Goal: Task Accomplishment & Management: Use online tool/utility

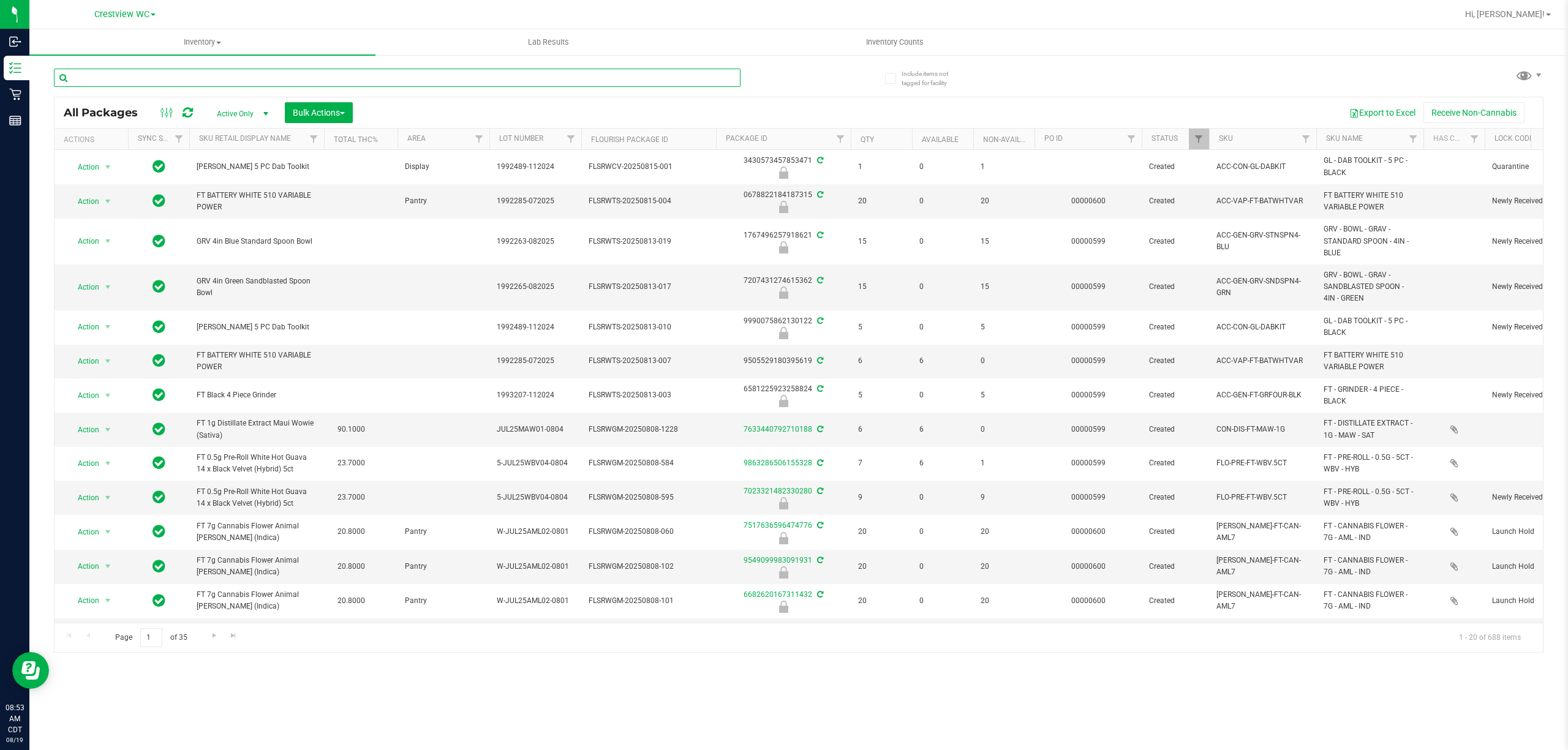
click at [316, 83] on input "text" at bounding box center [397, 78] width 686 height 19
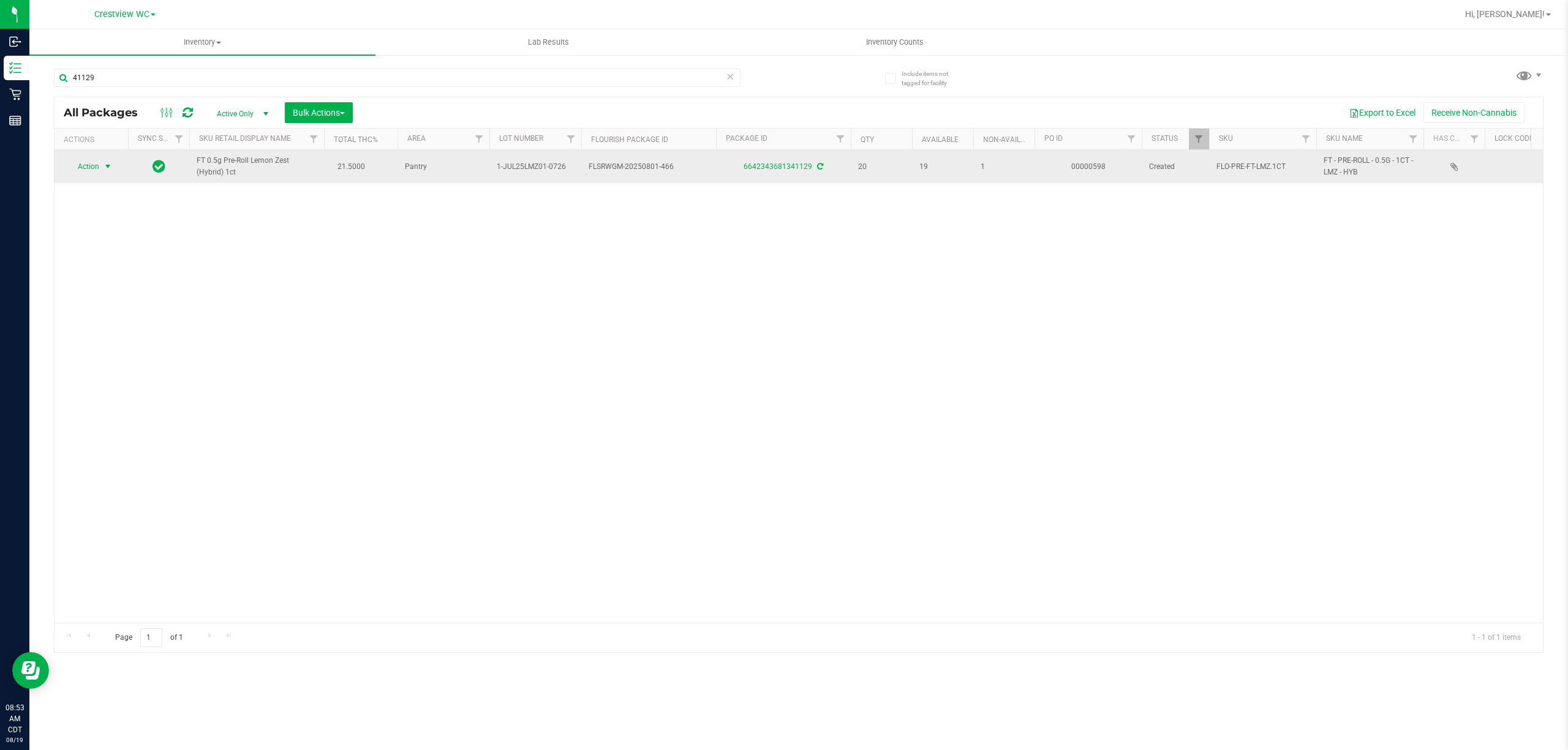
click at [99, 167] on span "Action" at bounding box center [83, 167] width 33 height 17
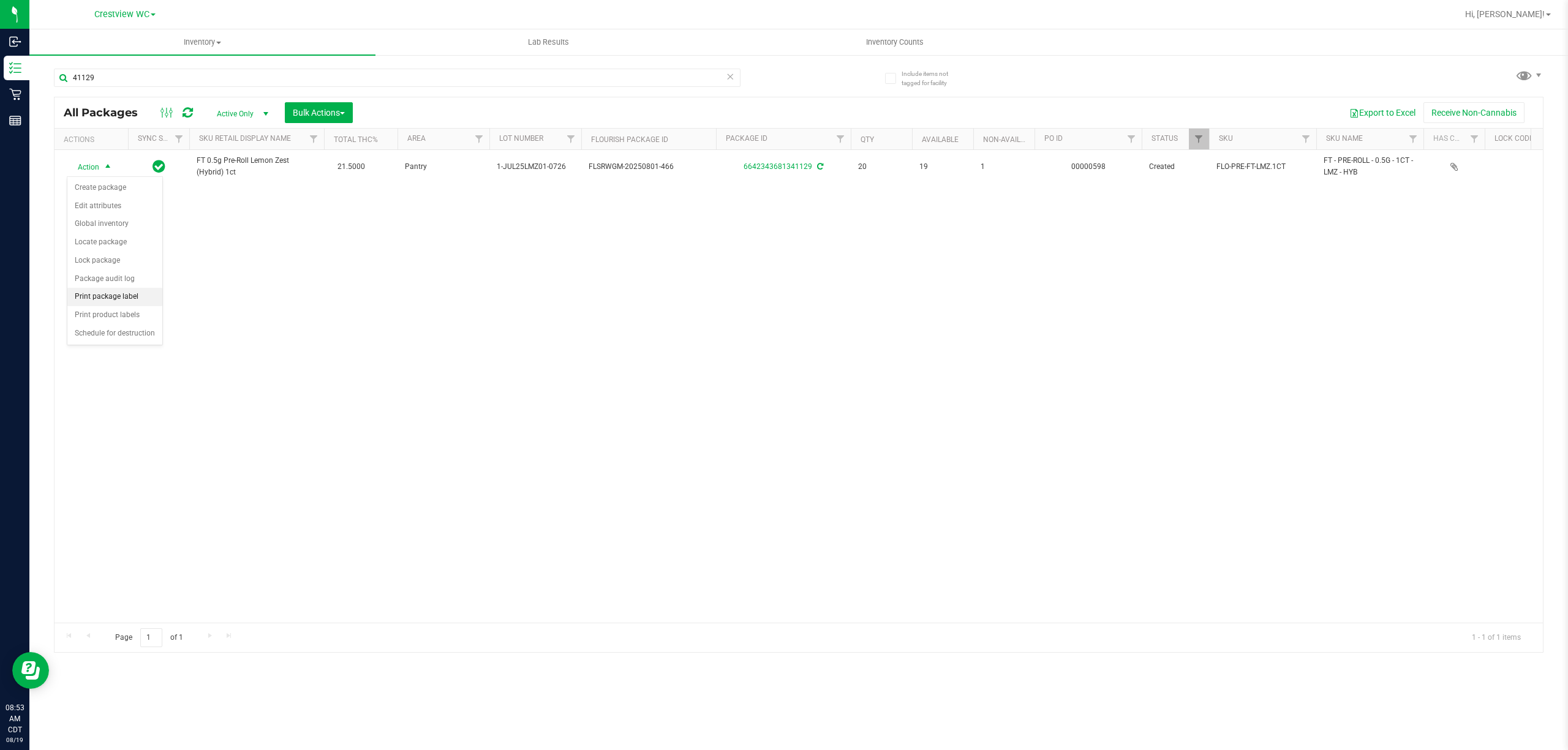
click at [125, 304] on li "Print package label" at bounding box center [114, 297] width 95 height 19
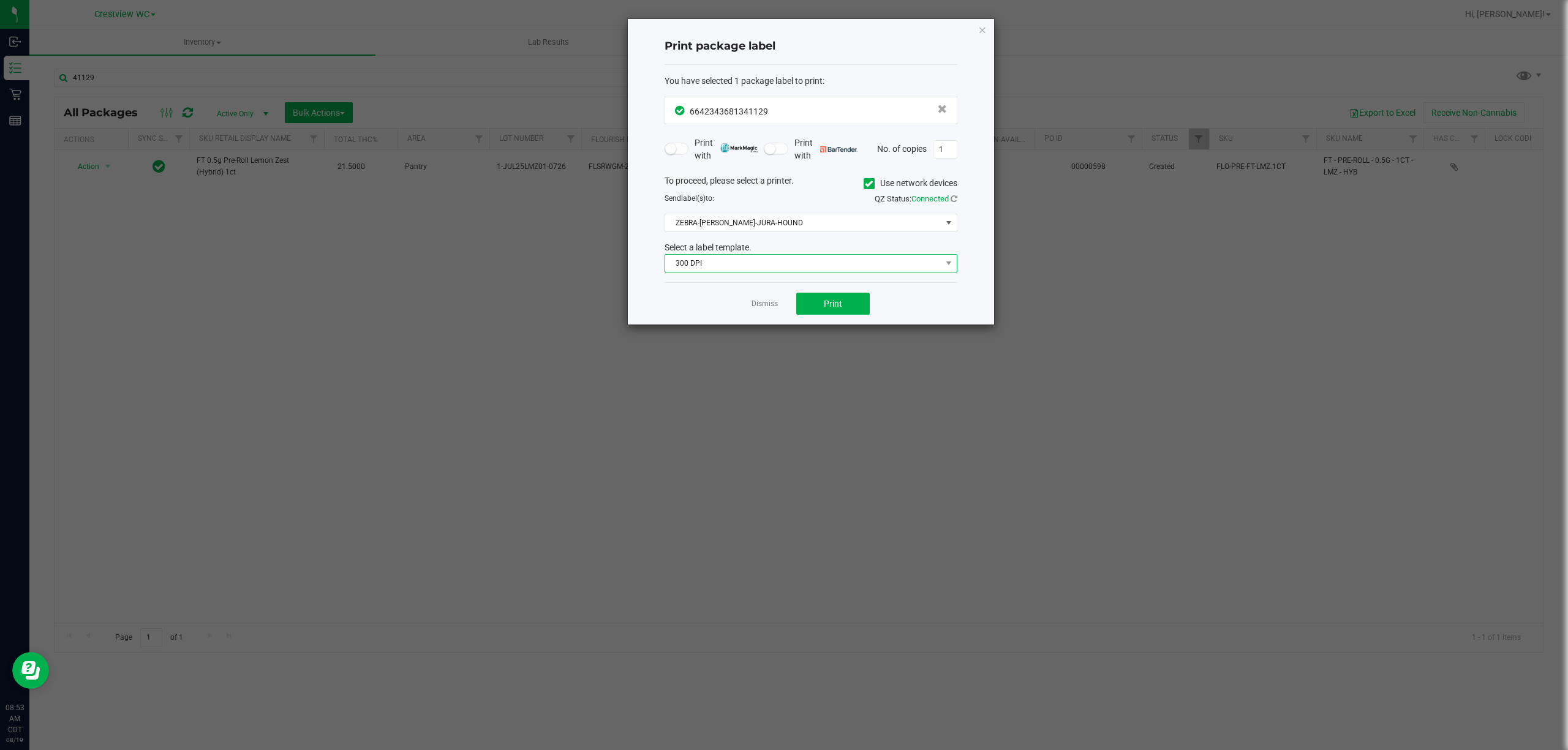
click at [793, 266] on span "300 DPI" at bounding box center [803, 263] width 276 height 17
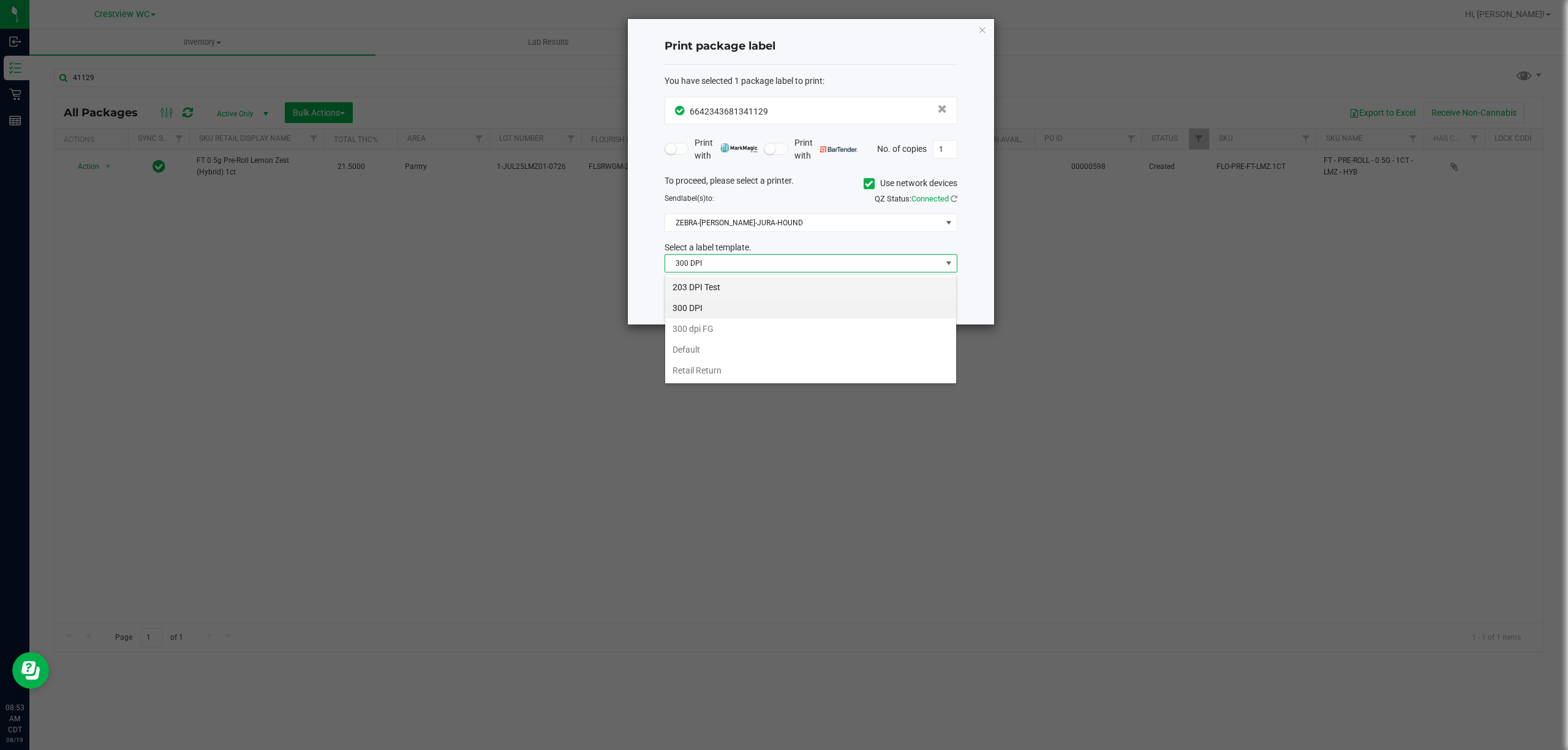
scroll to position [19, 292]
click at [793, 285] on li "203 DPI Test" at bounding box center [811, 286] width 291 height 21
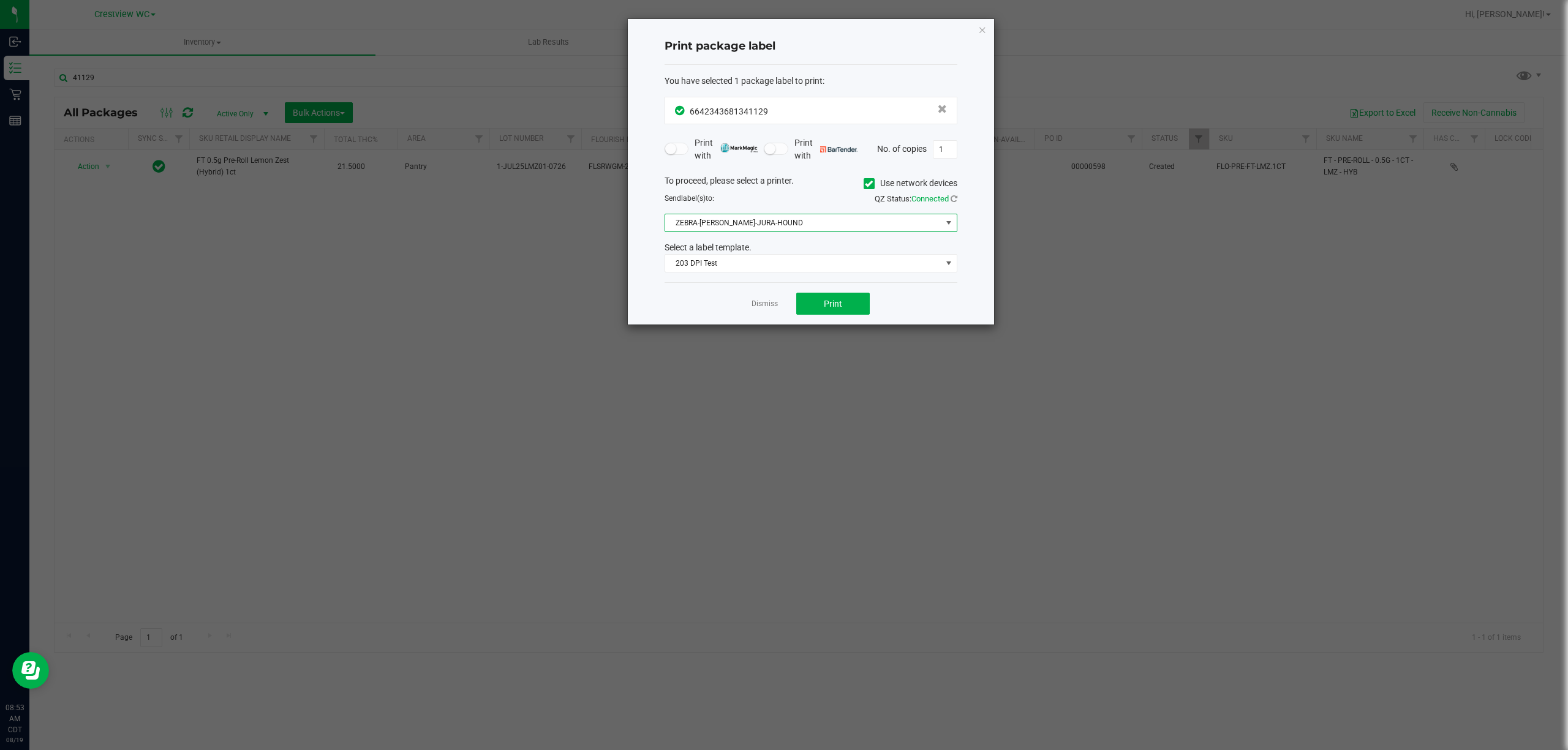
click at [795, 228] on span "ZEBRA-[PERSON_NAME]-JURA-HOUND" at bounding box center [803, 223] width 276 height 17
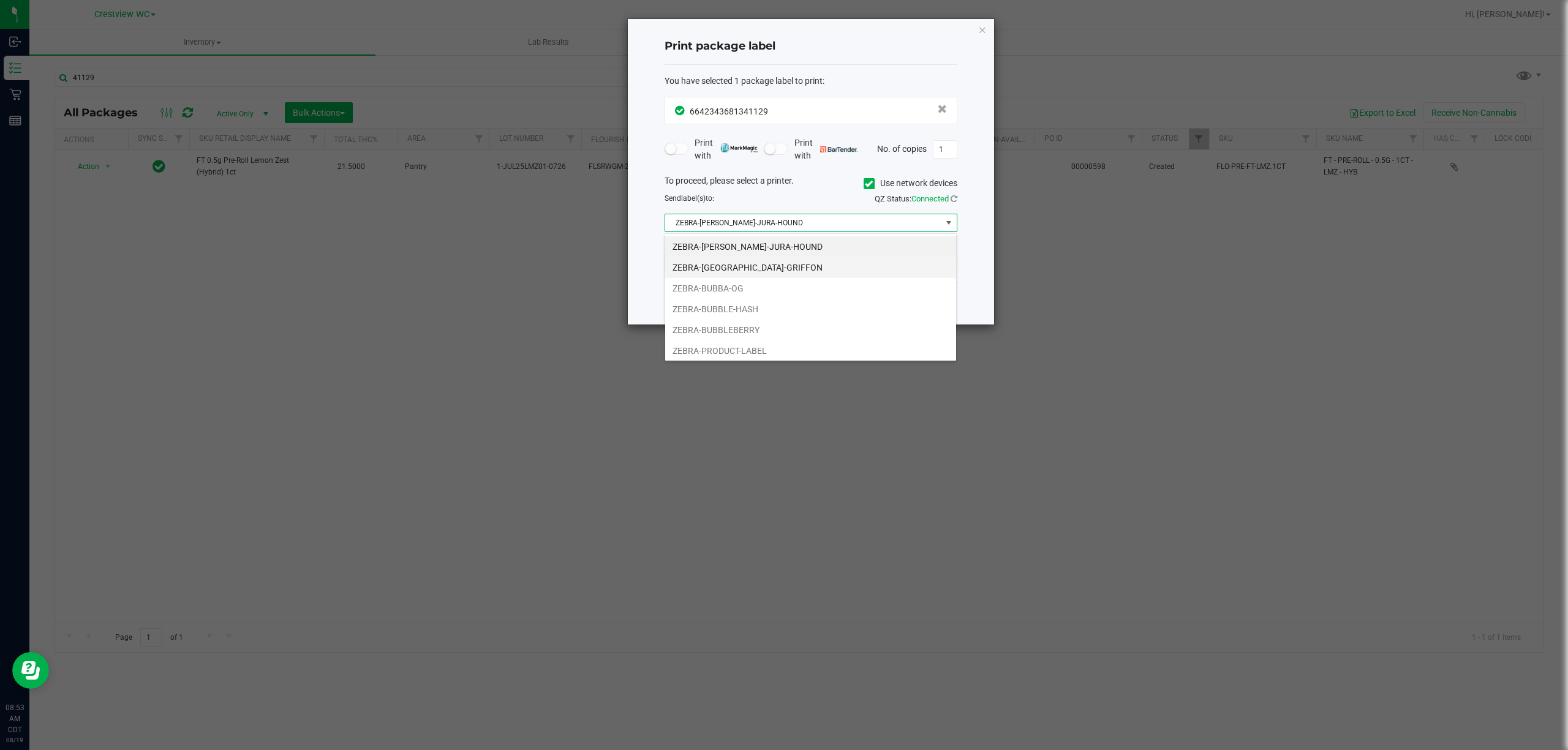
click at [793, 262] on li "ZEBRA-[GEOGRAPHIC_DATA]-GRIFFON" at bounding box center [811, 267] width 291 height 21
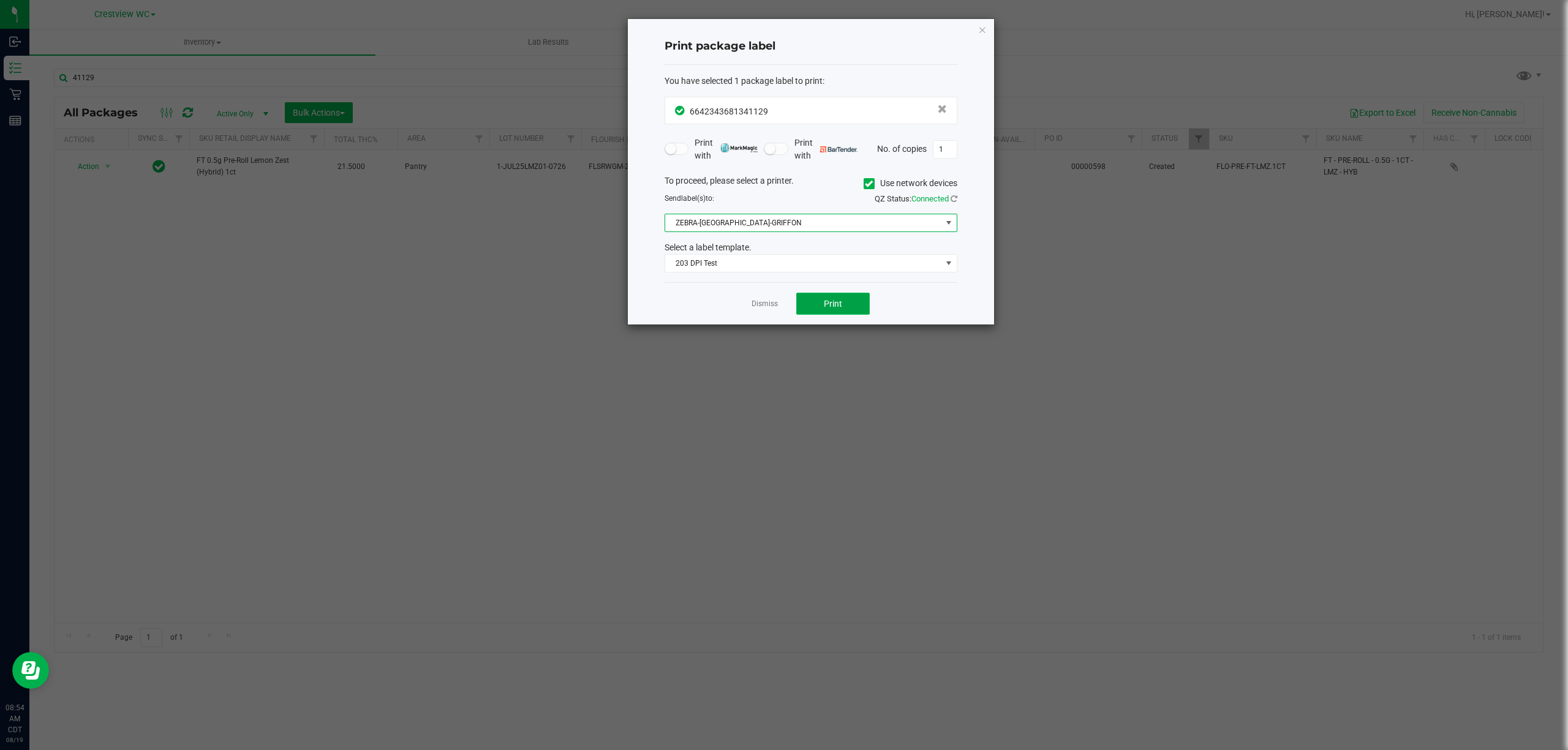
click at [846, 309] on button "Print" at bounding box center [833, 303] width 73 height 22
click at [752, 303] on link "Dismiss" at bounding box center [765, 304] width 26 height 11
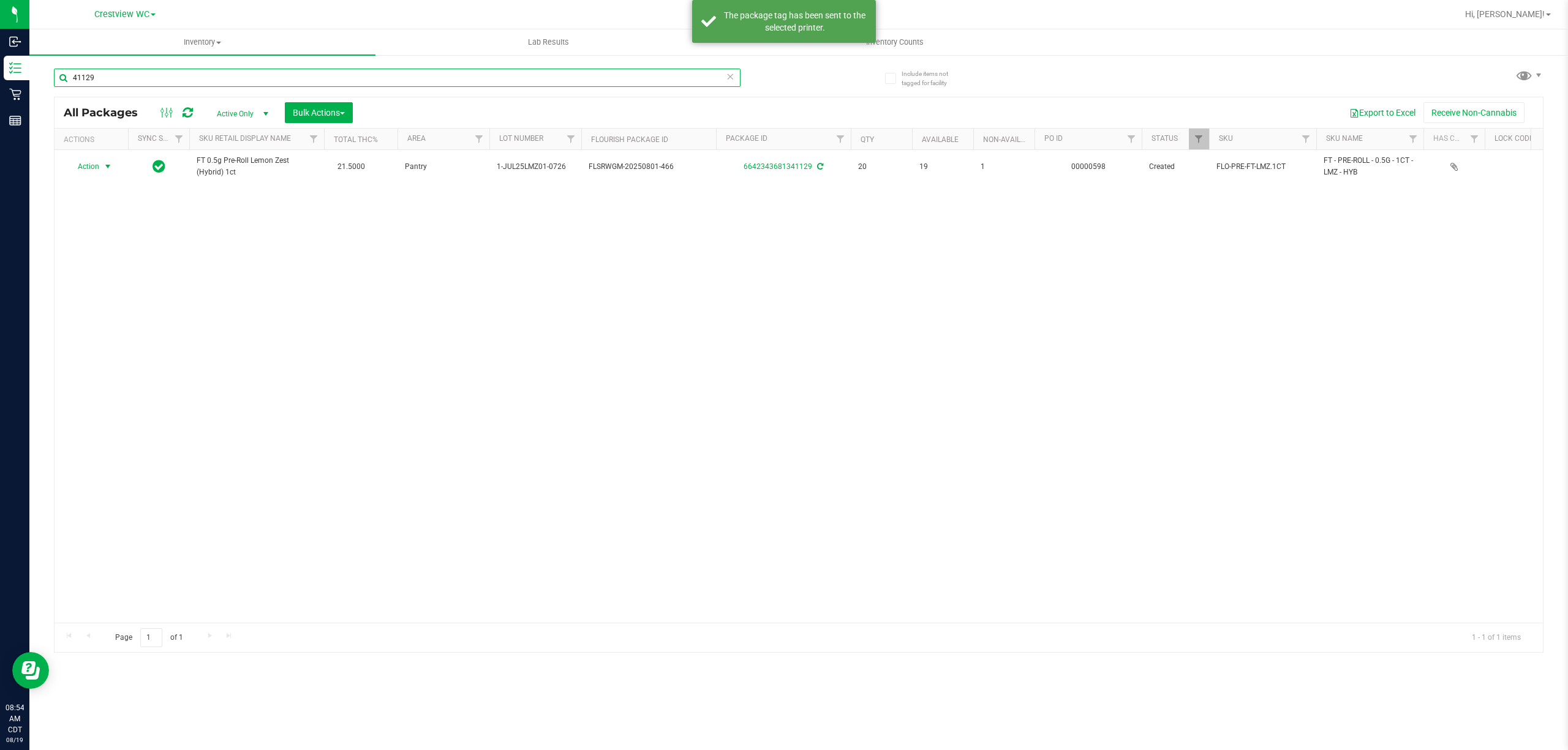
click at [353, 76] on input "41129" at bounding box center [397, 78] width 686 height 19
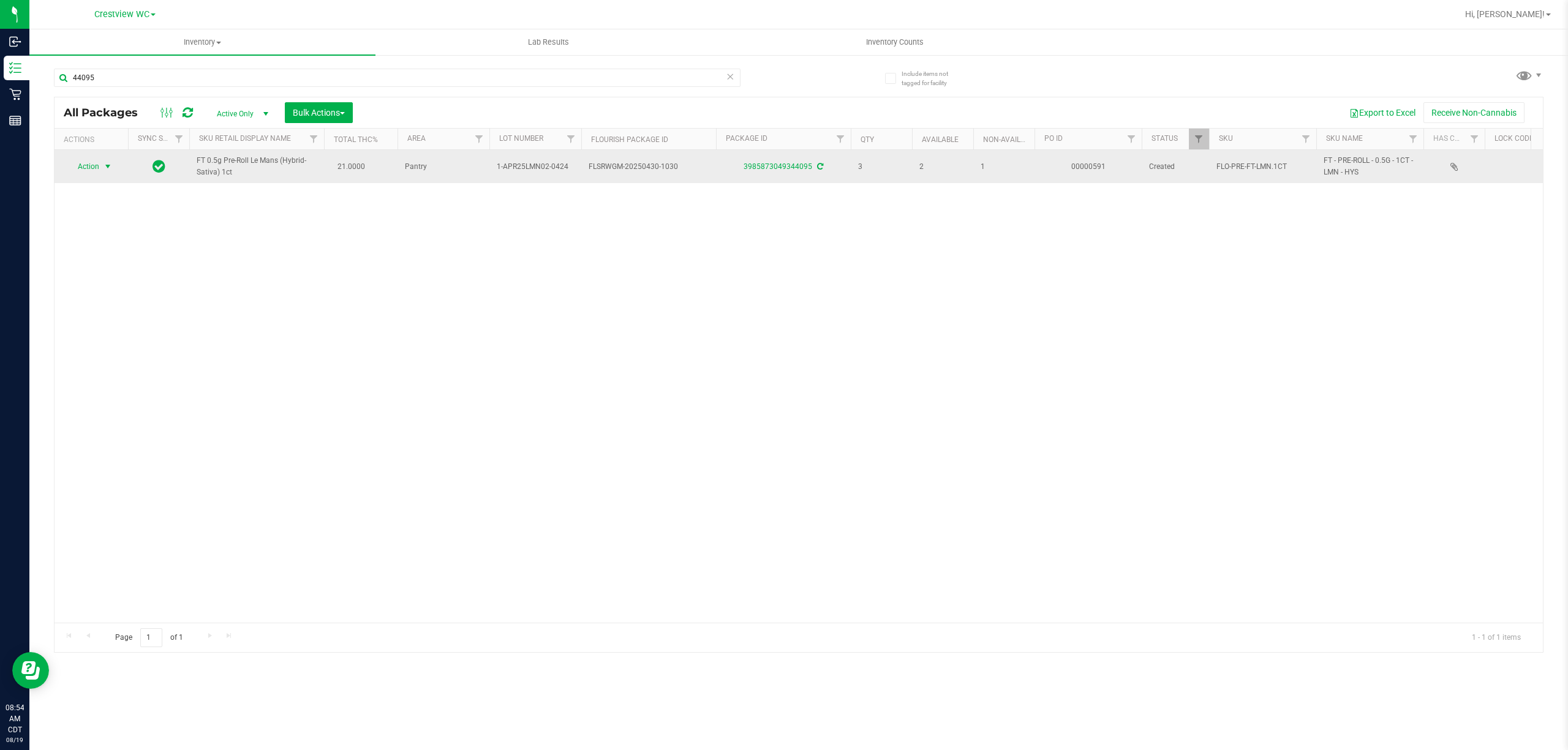
click at [111, 167] on span "select" at bounding box center [108, 167] width 10 height 10
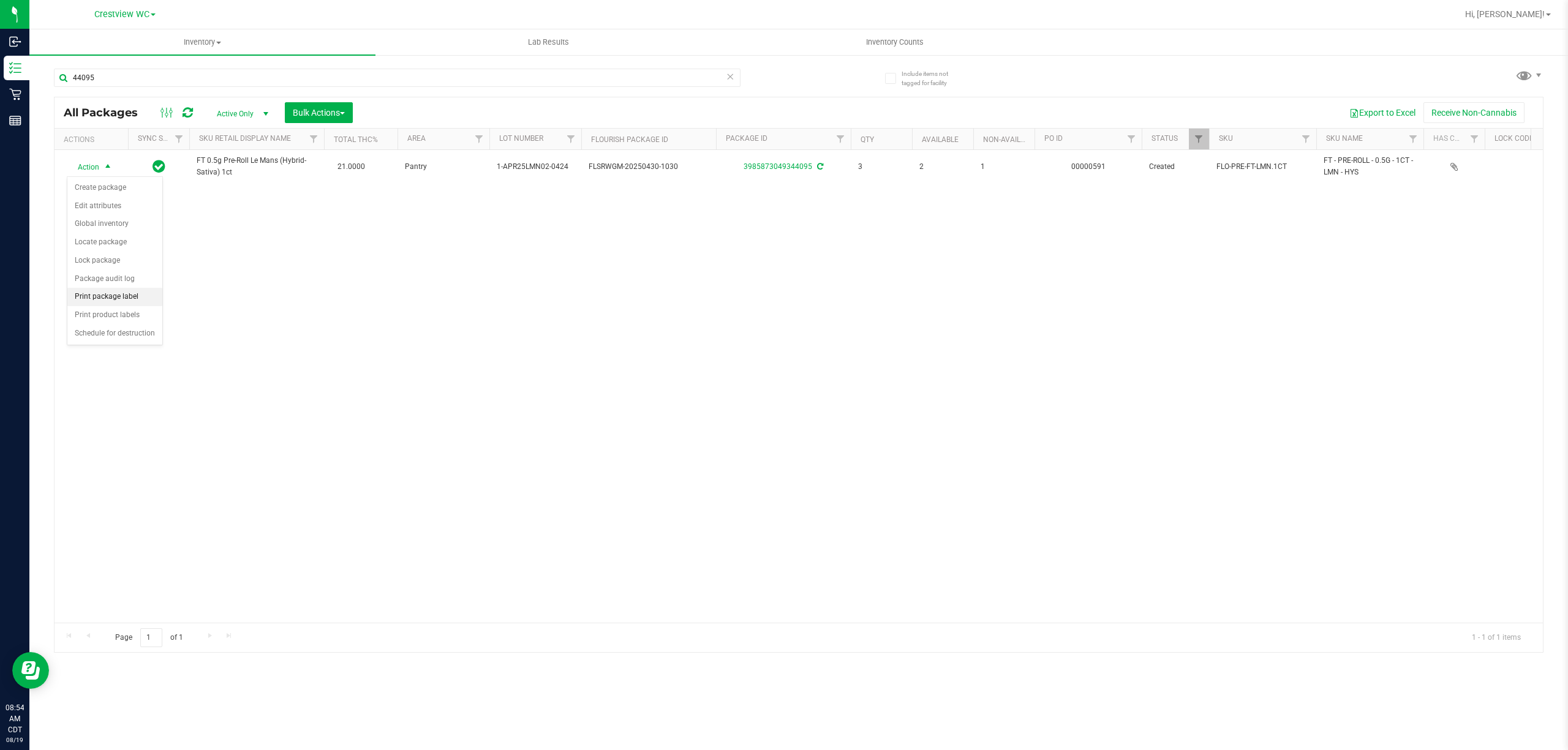
click at [130, 297] on li "Print package label" at bounding box center [114, 297] width 95 height 19
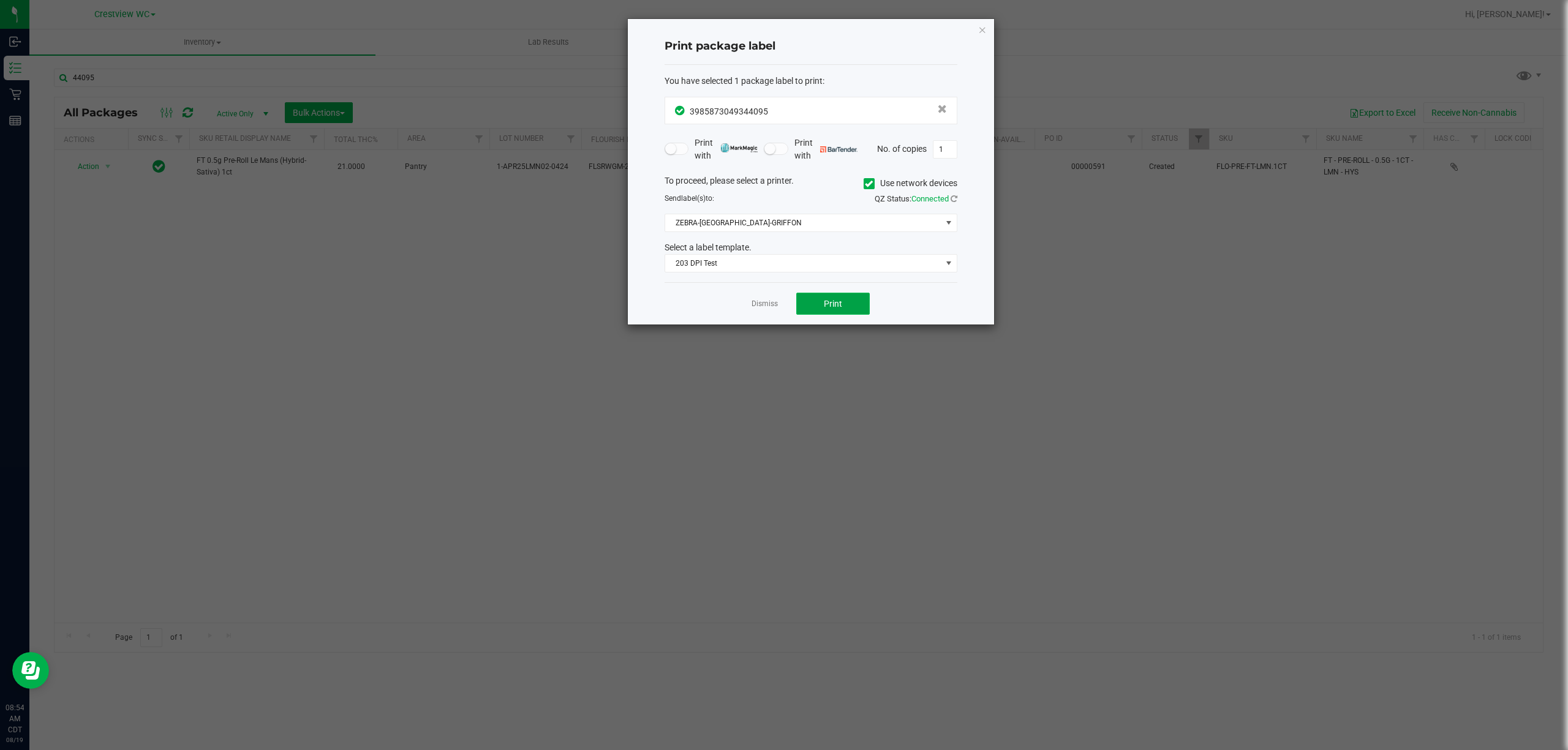
click at [807, 304] on button "Print" at bounding box center [833, 303] width 73 height 22
click at [772, 309] on link "Dismiss" at bounding box center [765, 304] width 26 height 11
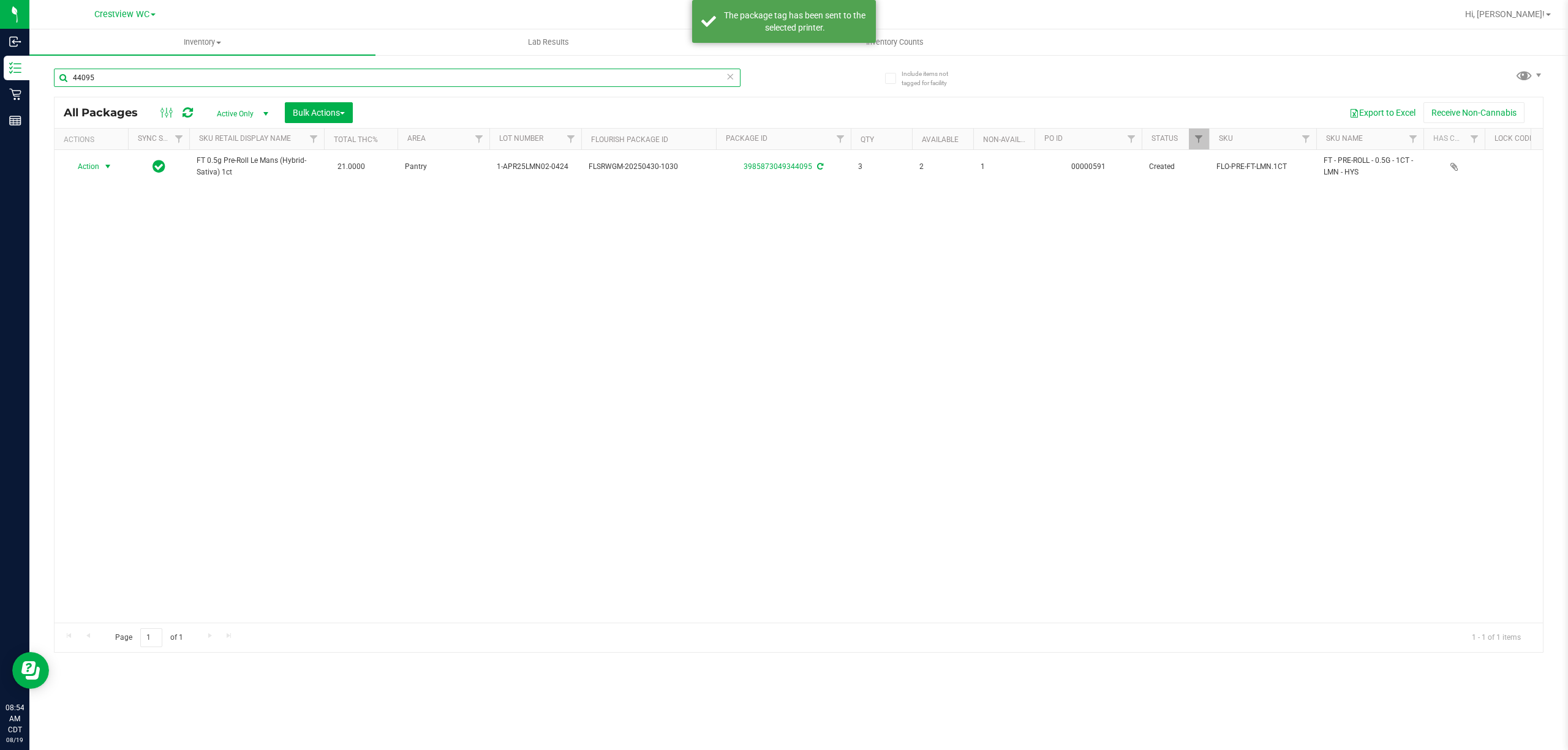
click at [257, 70] on input "44095" at bounding box center [397, 78] width 686 height 19
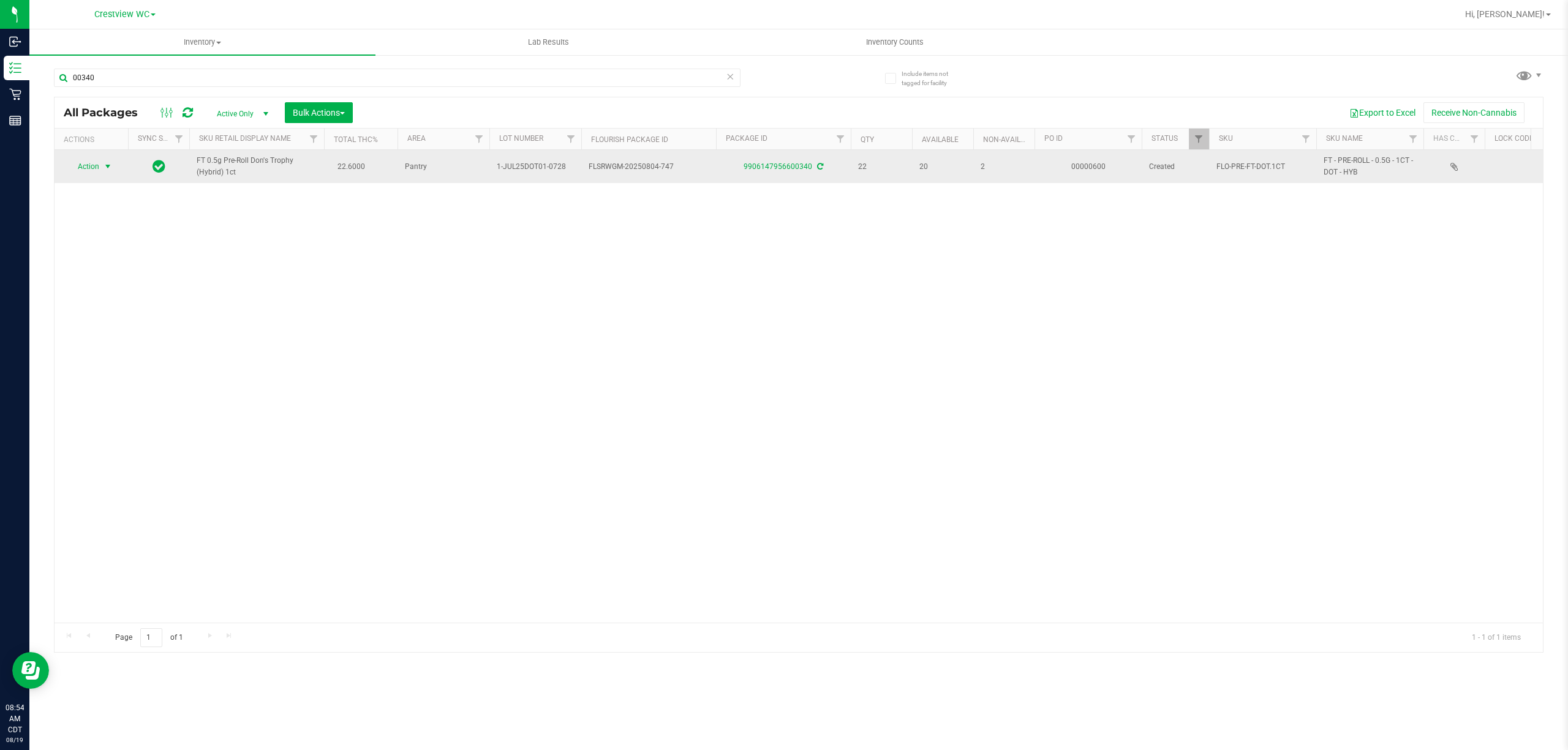
click at [104, 165] on span "select" at bounding box center [108, 167] width 10 height 10
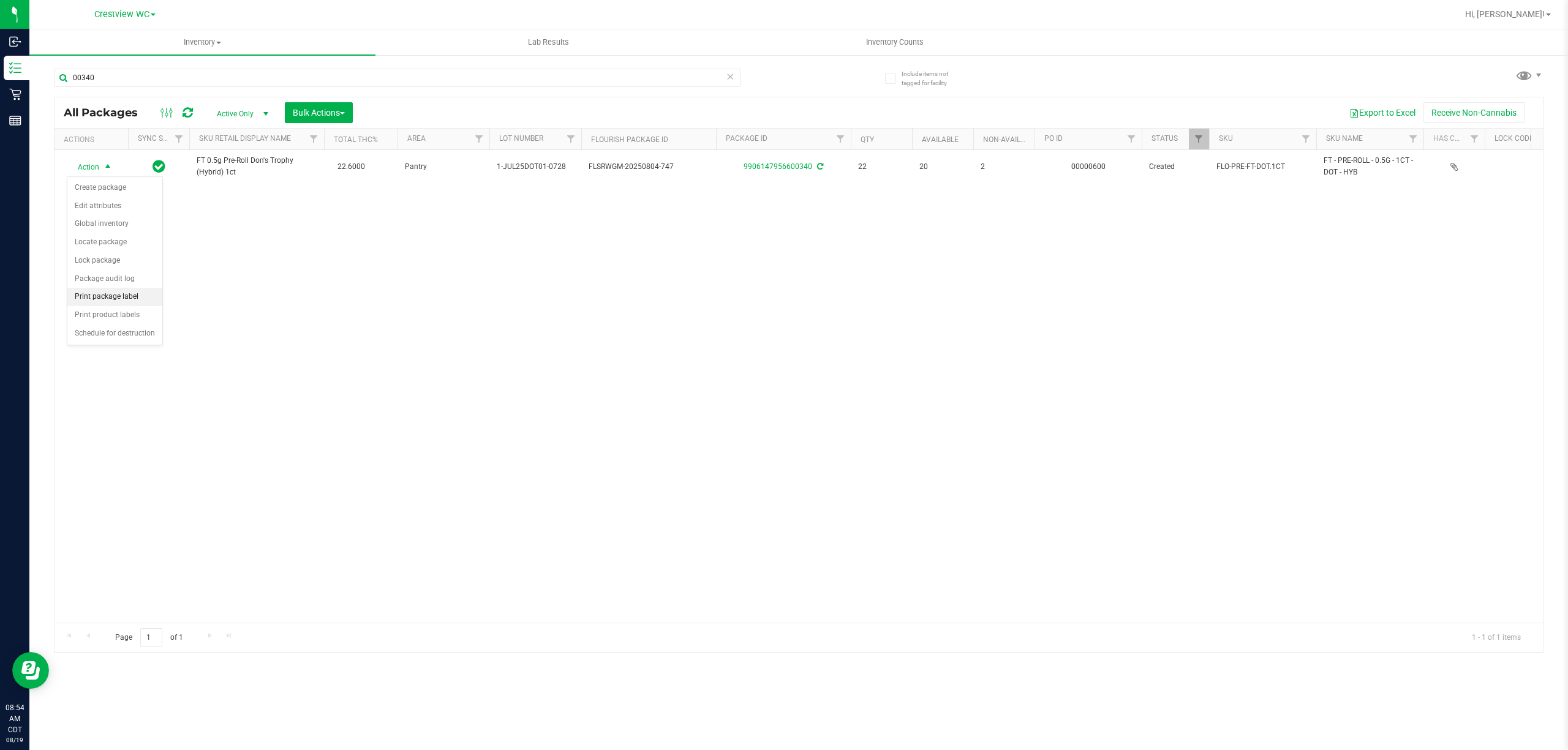
click at [130, 296] on li "Print package label" at bounding box center [114, 297] width 95 height 19
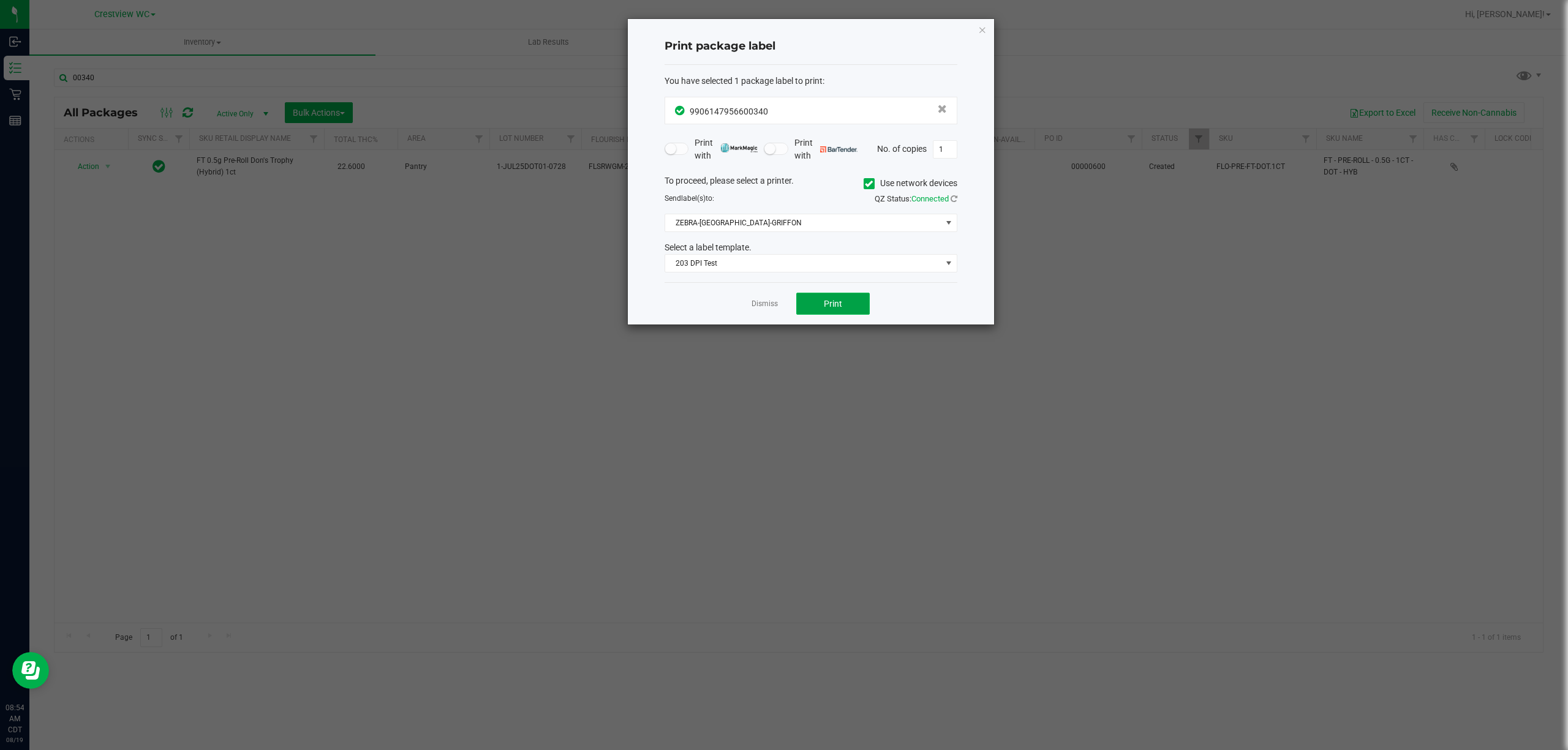
click at [811, 306] on button "Print" at bounding box center [833, 303] width 73 height 22
click at [761, 305] on link "Dismiss" at bounding box center [765, 304] width 26 height 11
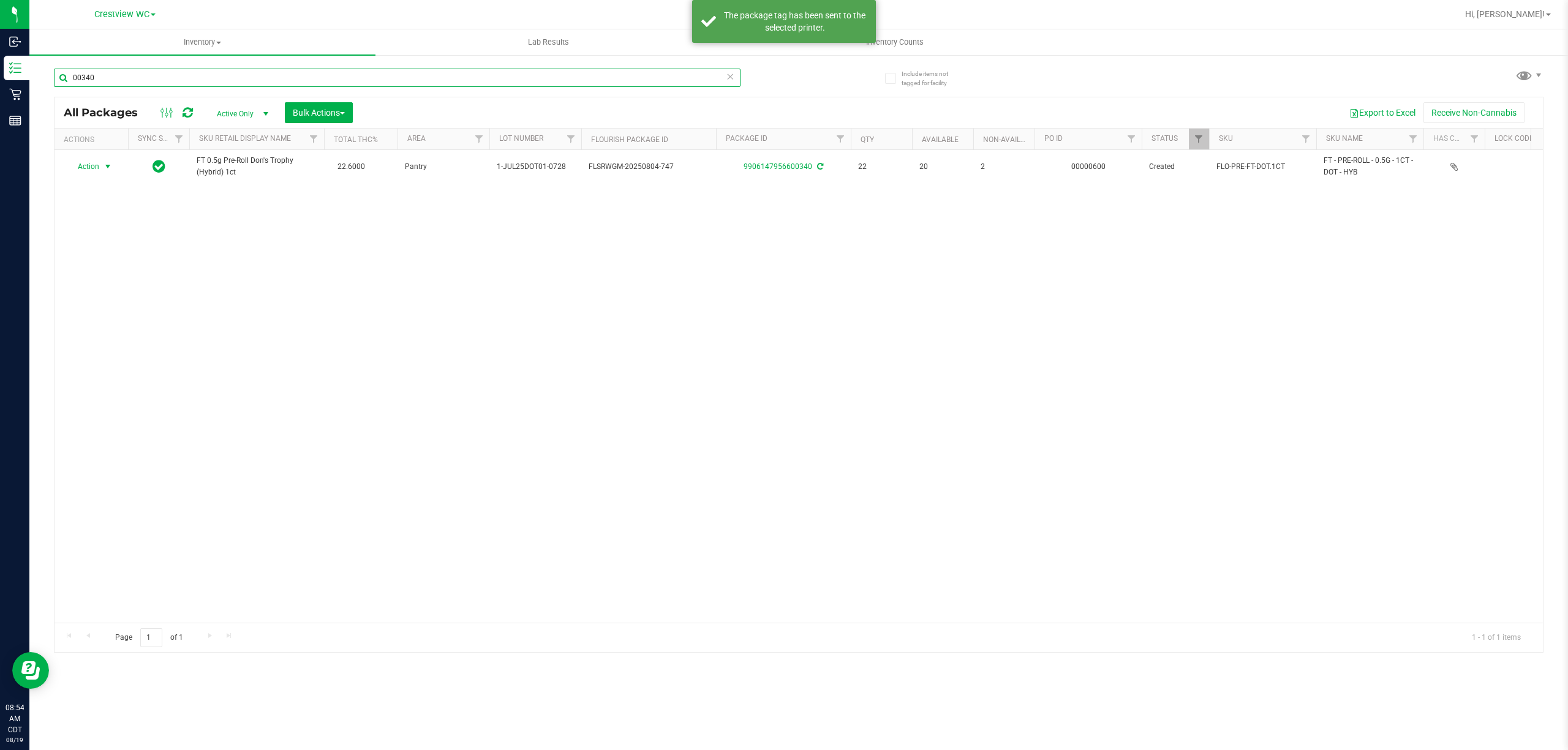
click at [476, 80] on input "00340" at bounding box center [397, 78] width 686 height 19
click at [476, 81] on input "00340" at bounding box center [397, 78] width 686 height 19
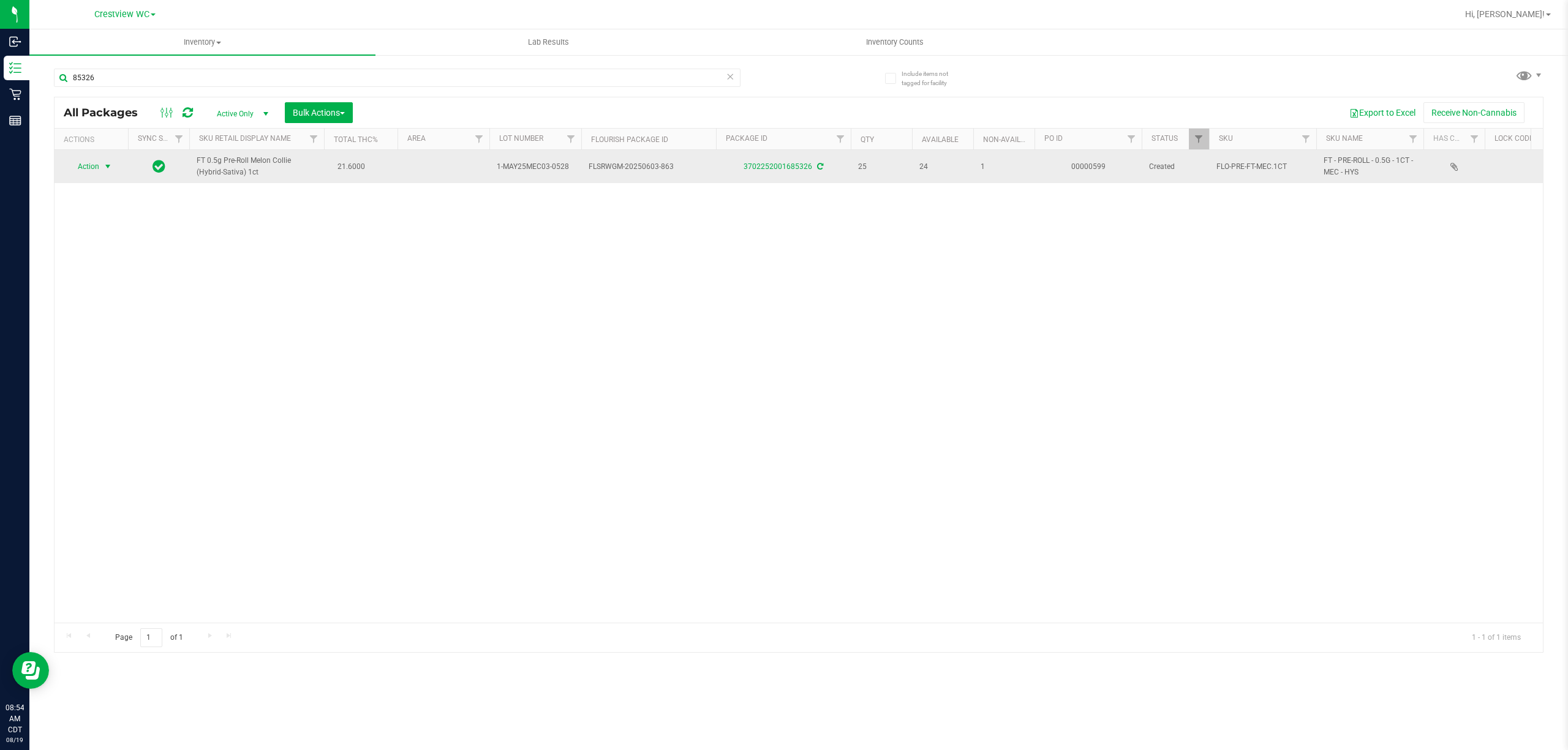
click at [106, 165] on span "select" at bounding box center [108, 167] width 10 height 10
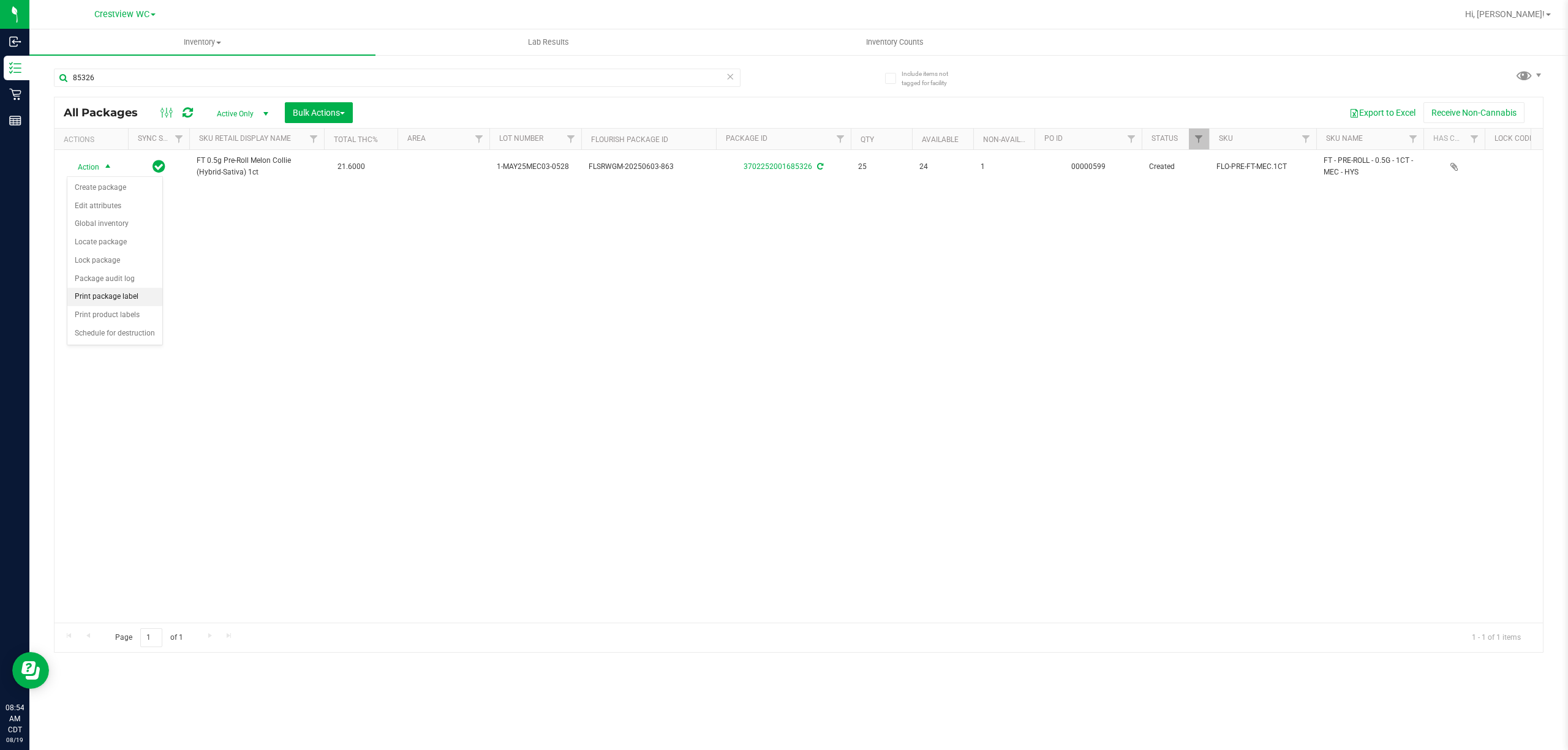
click at [126, 300] on li "Print package label" at bounding box center [114, 297] width 95 height 19
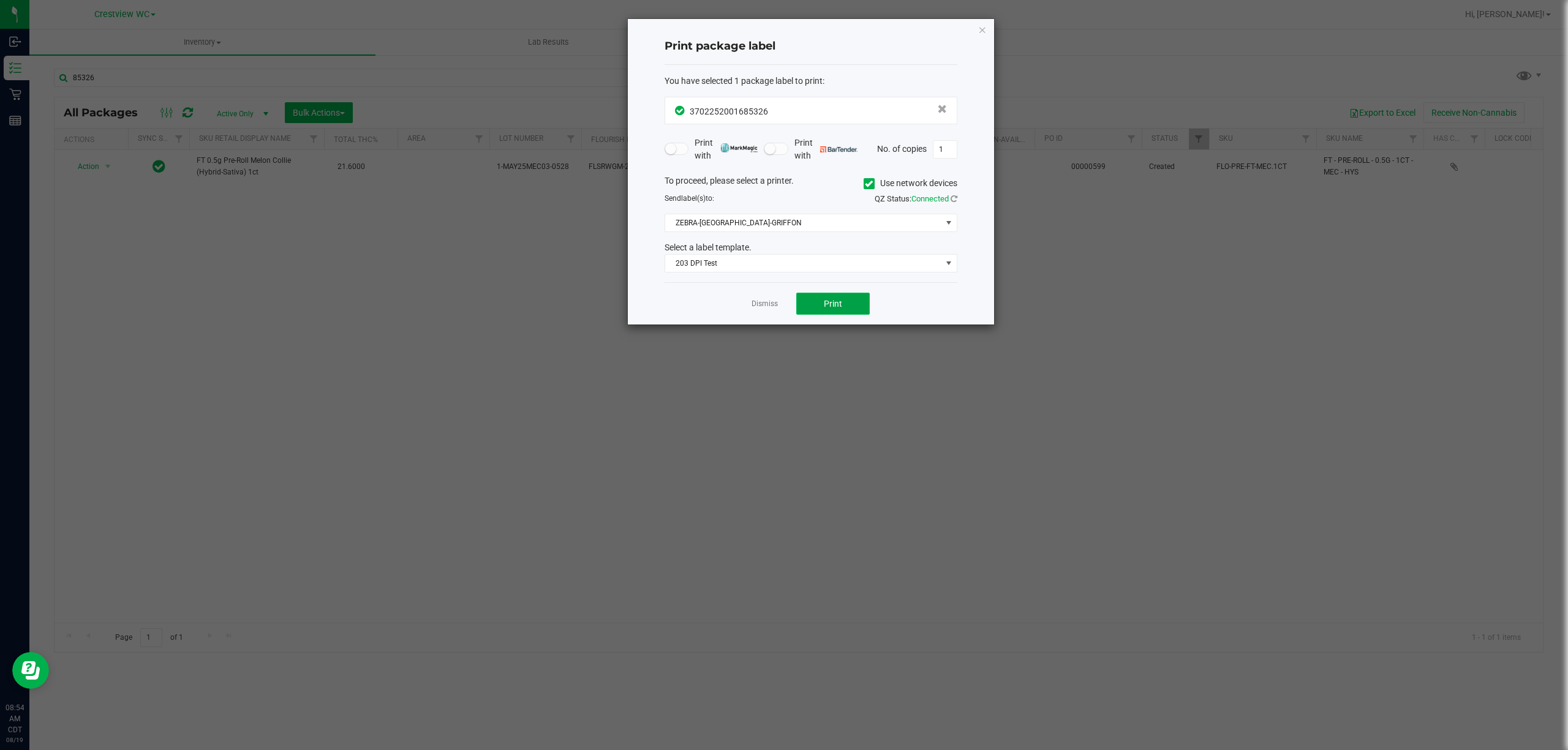
click at [846, 305] on button "Print" at bounding box center [833, 303] width 73 height 22
click at [768, 304] on link "Dismiss" at bounding box center [765, 304] width 26 height 11
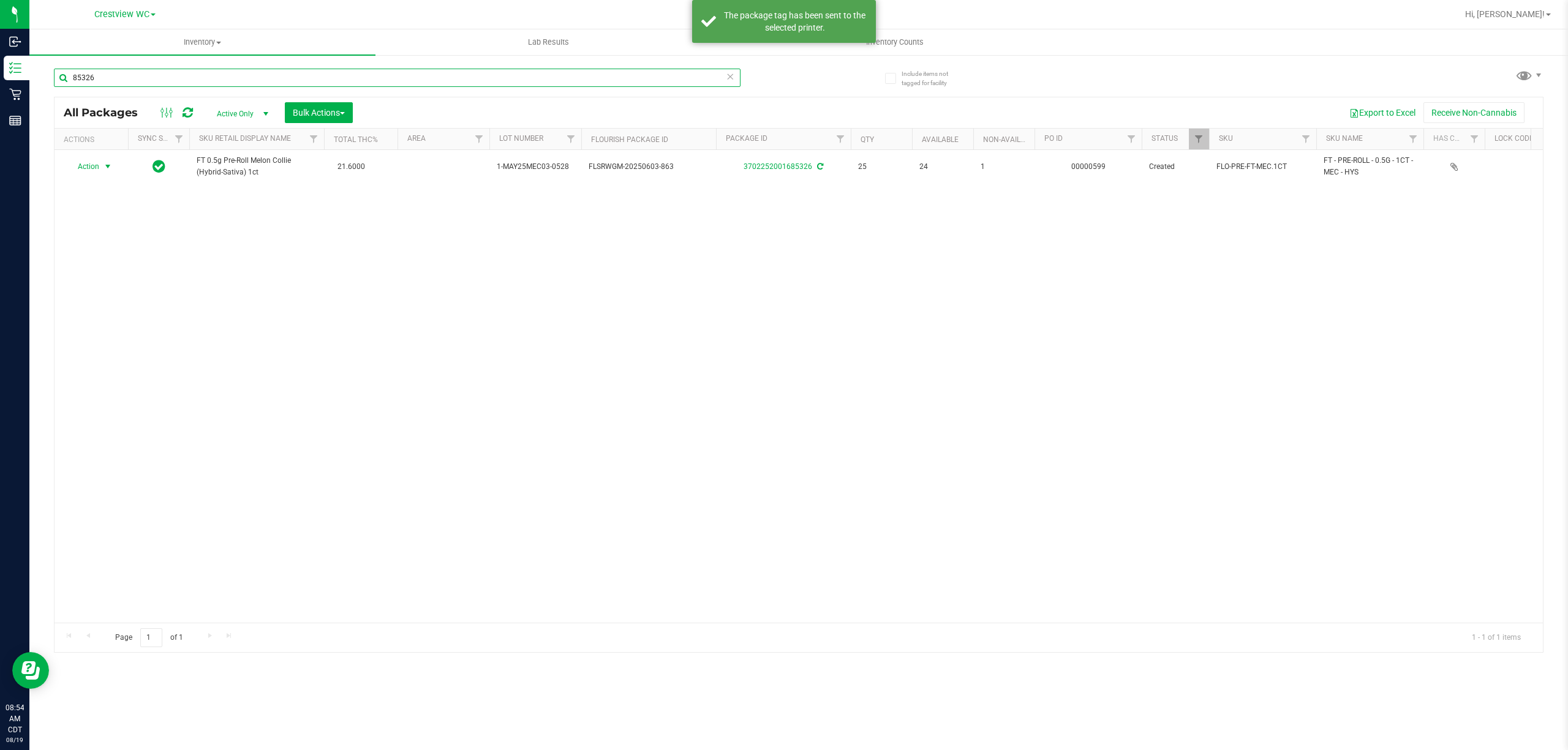
click at [400, 80] on input "85326" at bounding box center [397, 78] width 686 height 19
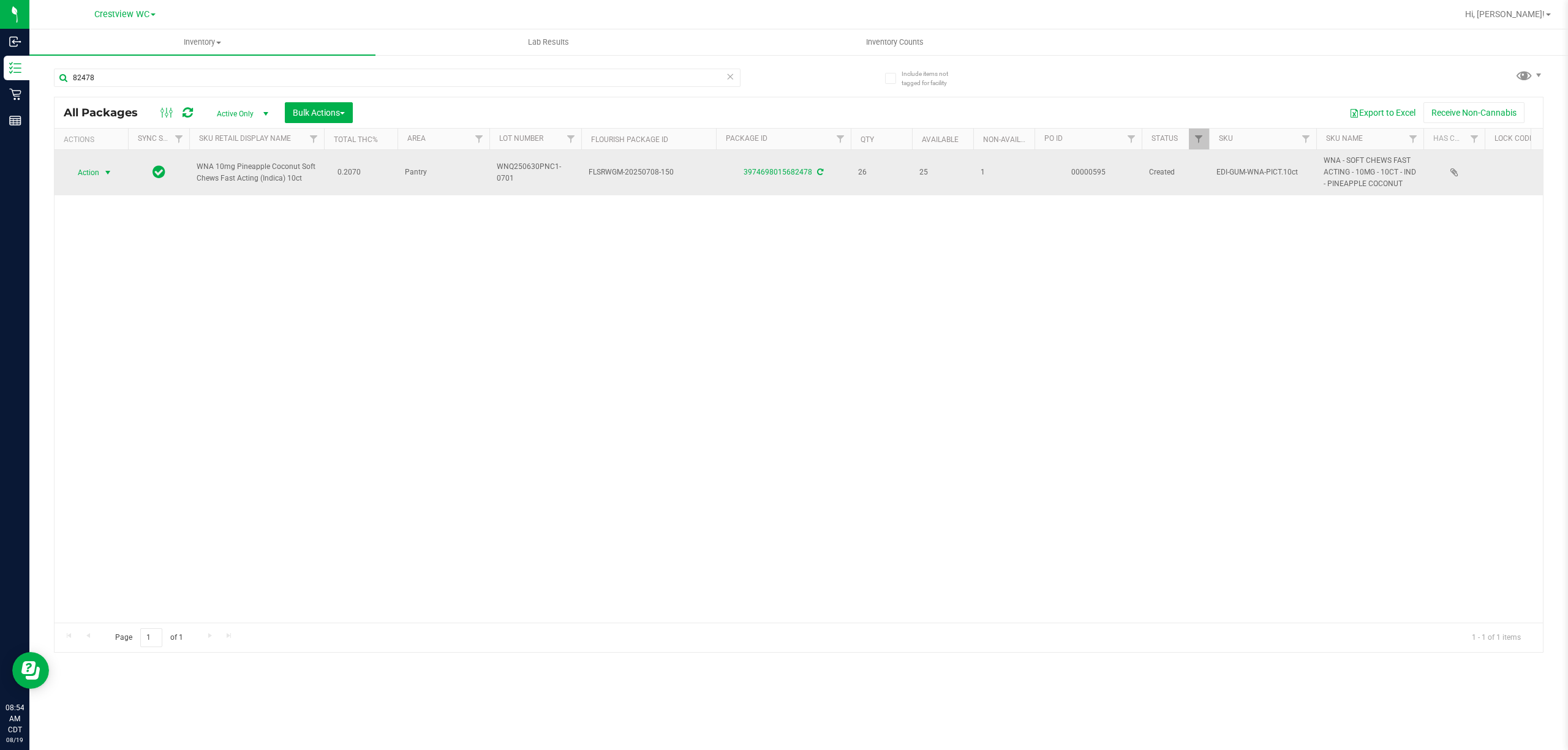
click at [113, 170] on span "select" at bounding box center [108, 173] width 10 height 10
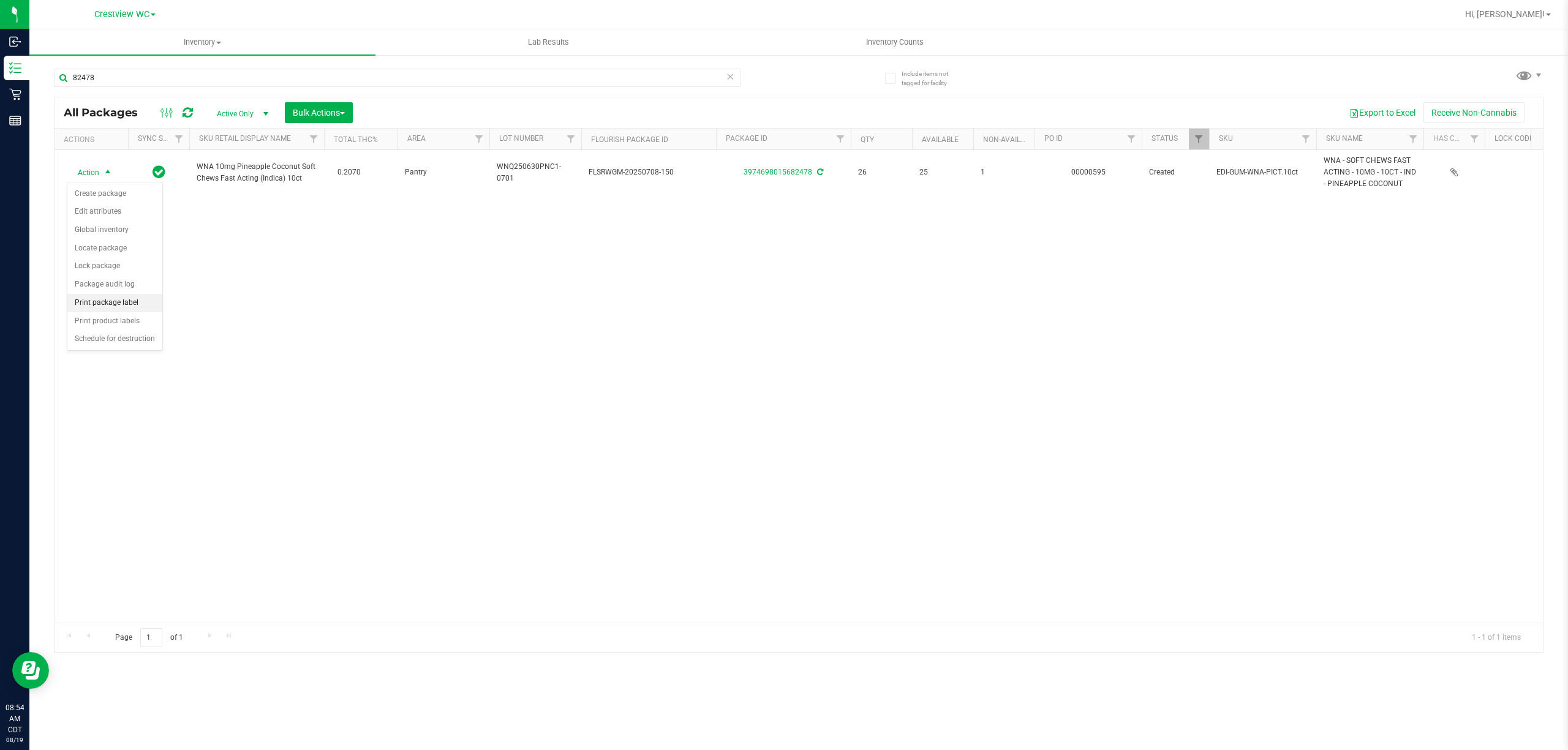
click at [121, 305] on li "Print package label" at bounding box center [114, 303] width 95 height 19
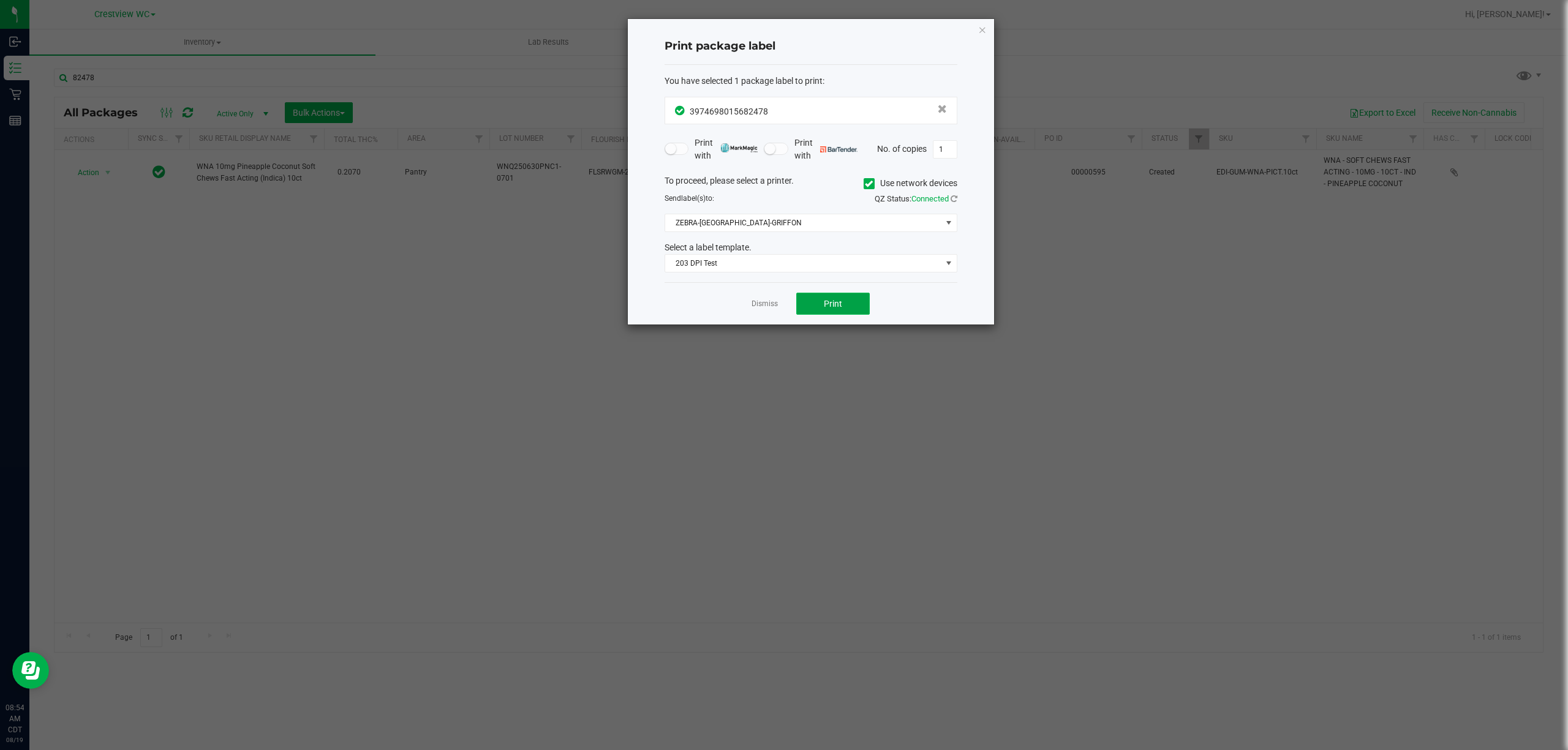
click at [844, 300] on button "Print" at bounding box center [833, 303] width 73 height 22
click at [759, 311] on app-cancel-button "Dismiss" at bounding box center [765, 304] width 26 height 13
click at [762, 300] on link "Dismiss" at bounding box center [765, 304] width 26 height 11
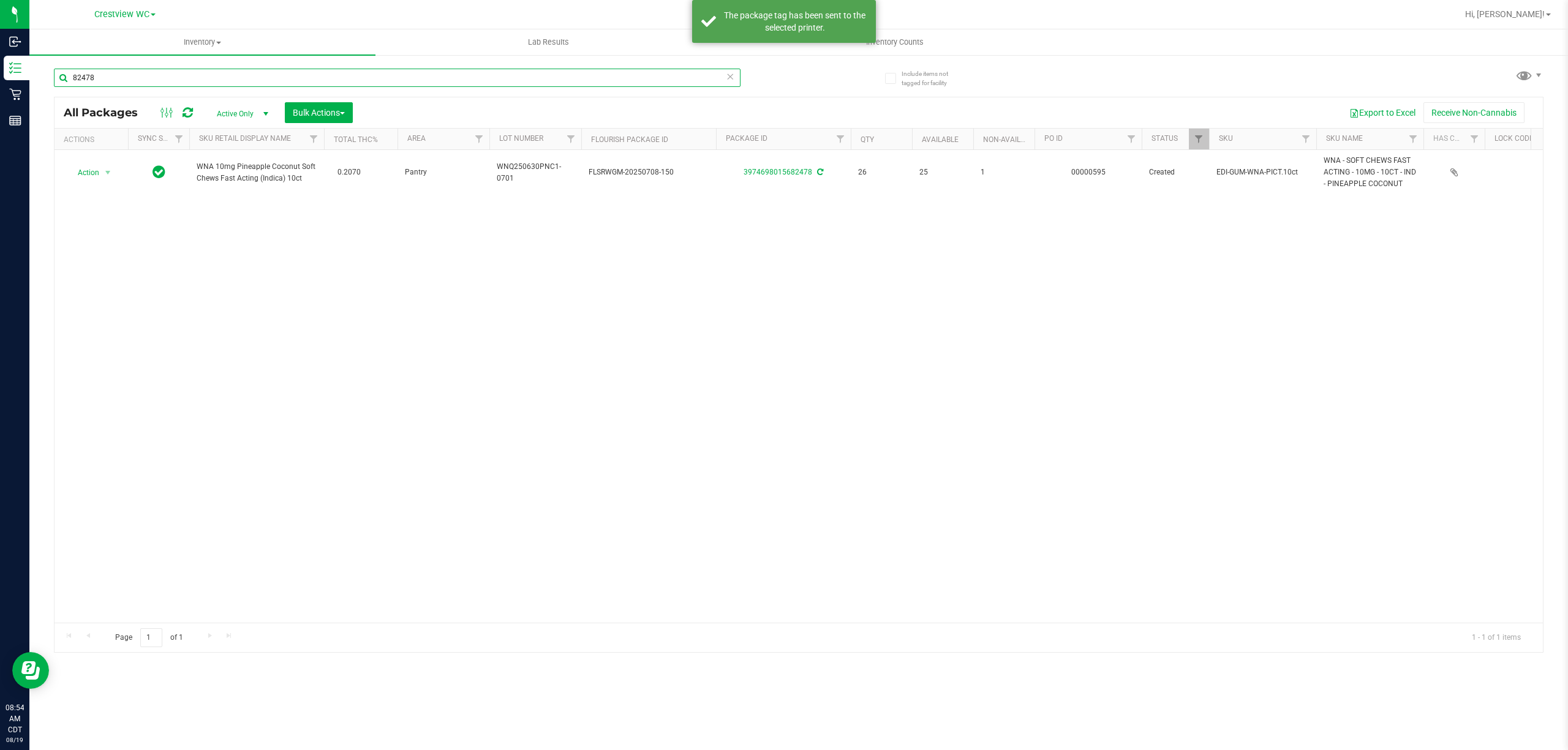
click at [563, 79] on input "82478" at bounding box center [397, 78] width 686 height 19
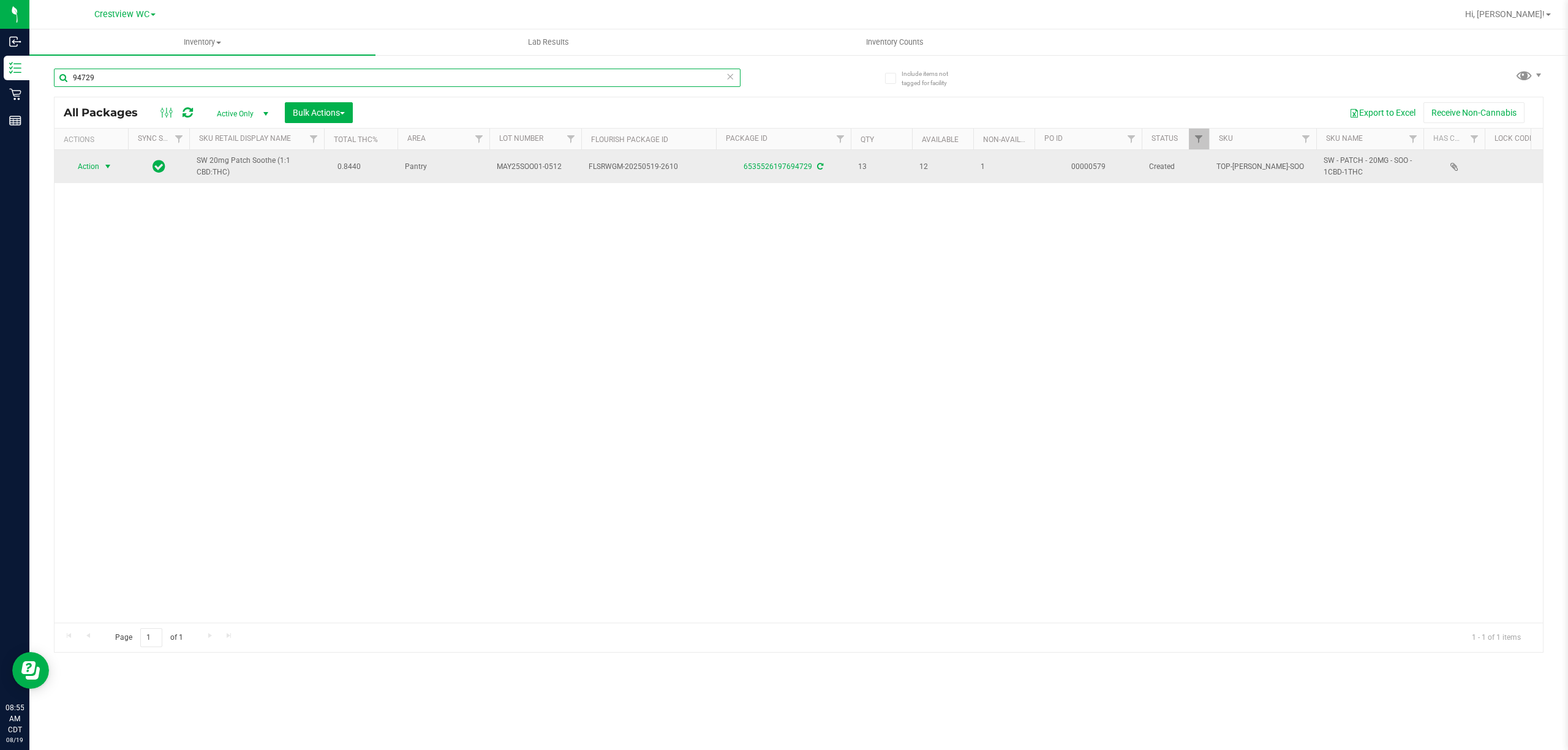
type input "94729"
click at [113, 170] on span "select" at bounding box center [108, 167] width 10 height 10
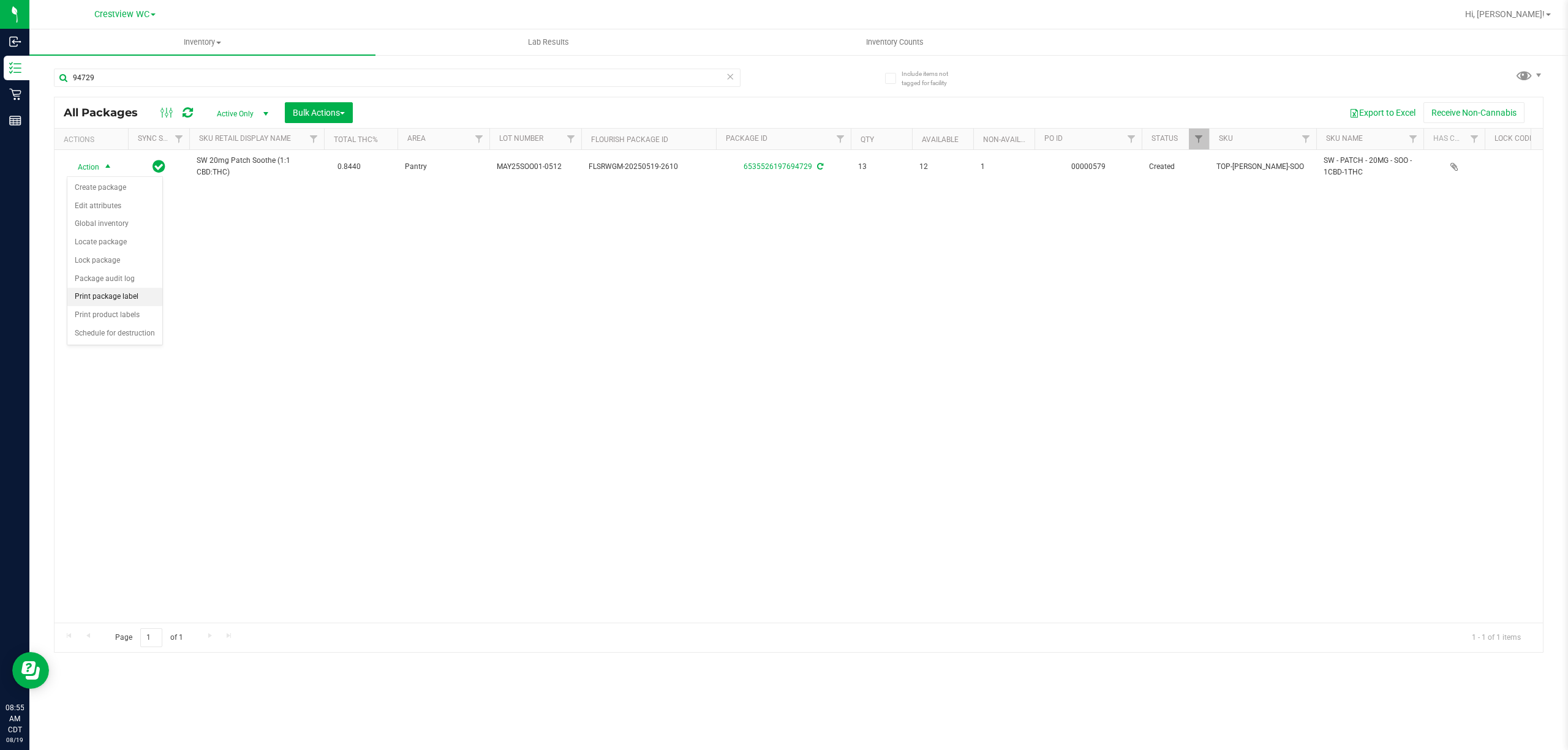
click at [136, 300] on li "Print package label" at bounding box center [114, 297] width 95 height 19
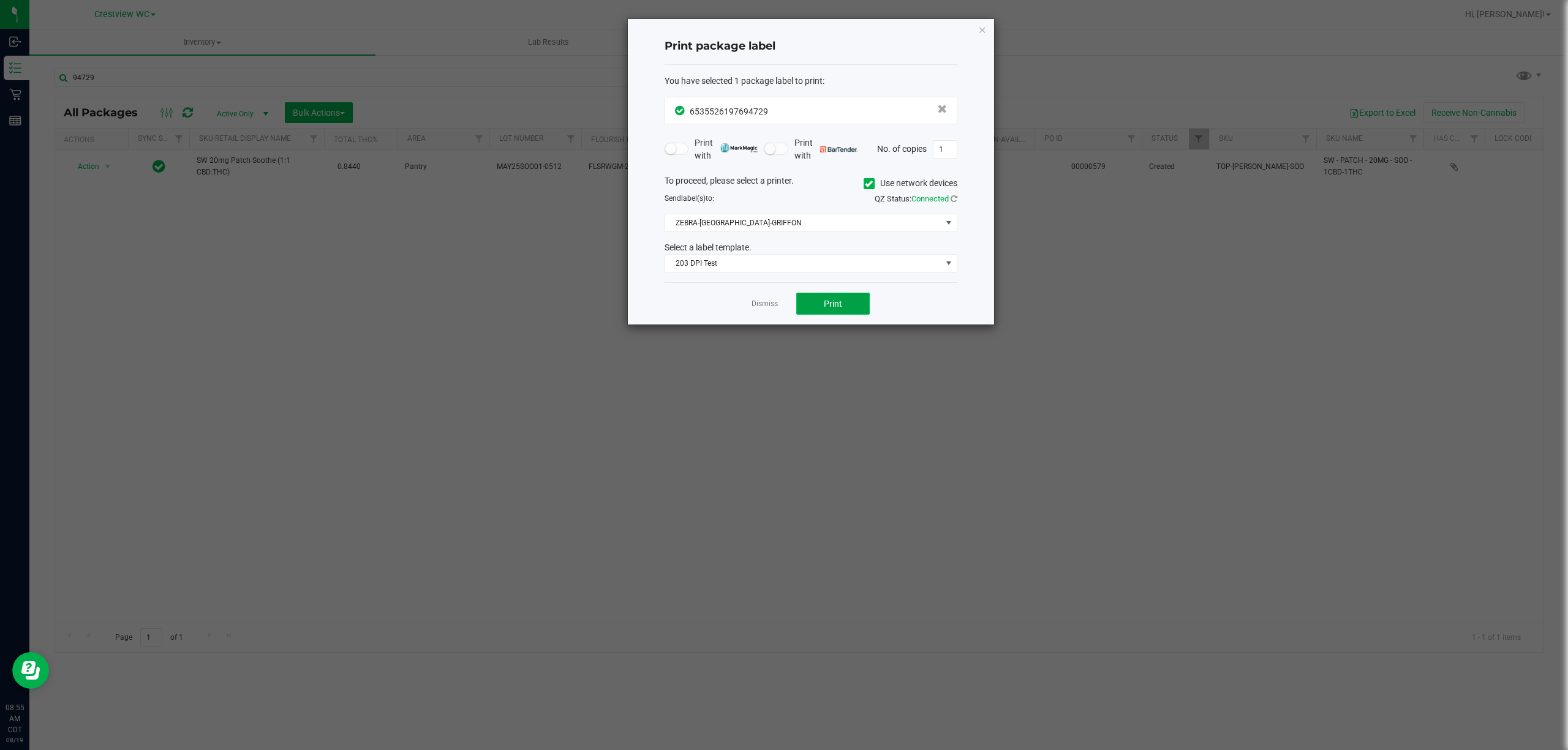
click at [854, 295] on button "Print" at bounding box center [833, 303] width 73 height 22
click at [761, 304] on link "Dismiss" at bounding box center [765, 304] width 26 height 11
